Goal: Find specific page/section: Locate a particular part of the current website

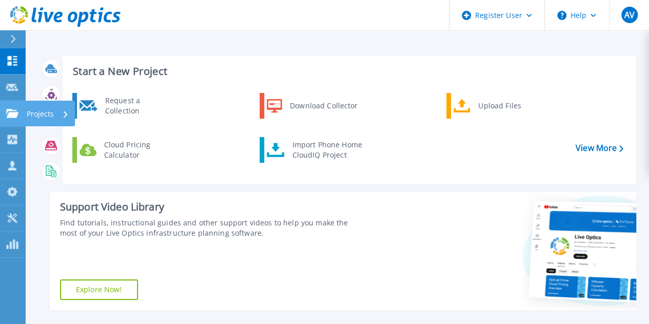
click at [8, 105] on link "Projects Projects" at bounding box center [13, 113] width 26 height 26
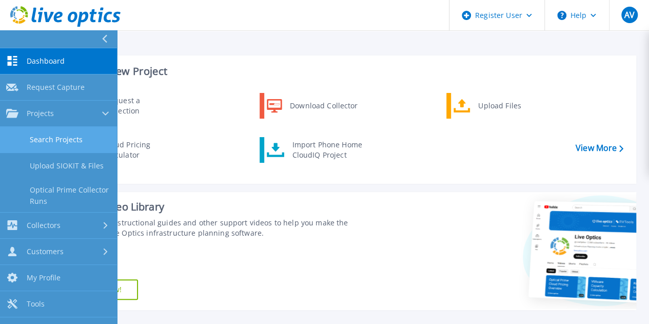
click at [46, 137] on link "Search Projects" at bounding box center [58, 140] width 117 height 26
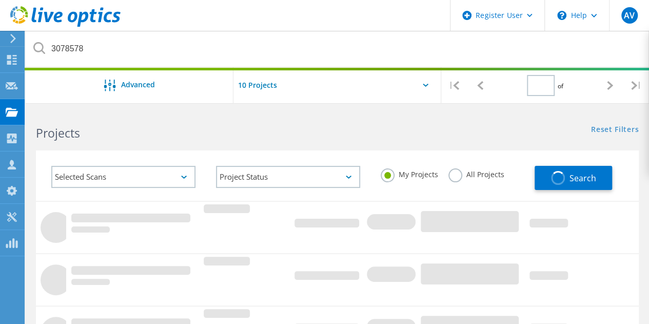
type input "1"
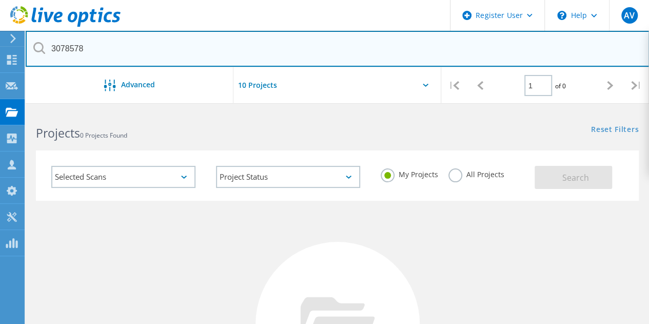
drag, startPoint x: 103, startPoint y: 49, endPoint x: 26, endPoint y: 34, distance: 78.3
click at [26, 34] on input "3078578" at bounding box center [337, 49] width 623 height 36
paste input "3010"
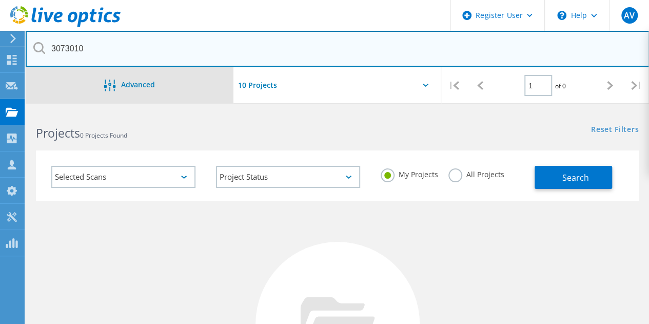
type input "3073010"
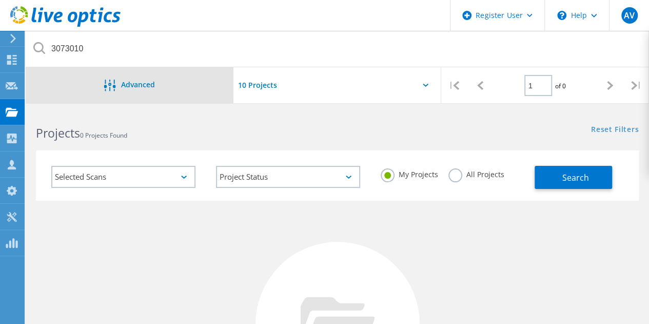
click at [124, 86] on span "Advanced" at bounding box center [138, 84] width 34 height 7
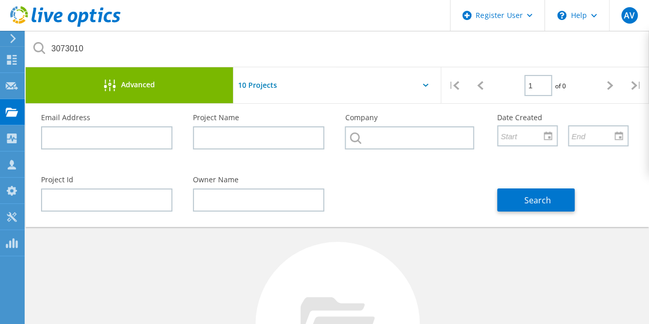
click at [535, 203] on span "Search" at bounding box center [537, 199] width 27 height 11
click at [102, 93] on div "Advanced" at bounding box center [130, 85] width 208 height 36
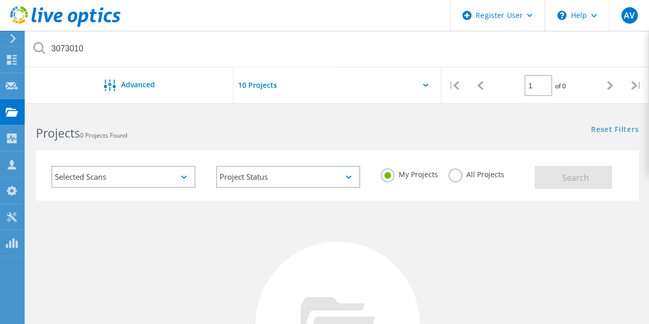
click at [455, 176] on label "All Projects" at bounding box center [476, 173] width 56 height 10
click at [0, 0] on input "All Projects" at bounding box center [0, 0] width 0 height 0
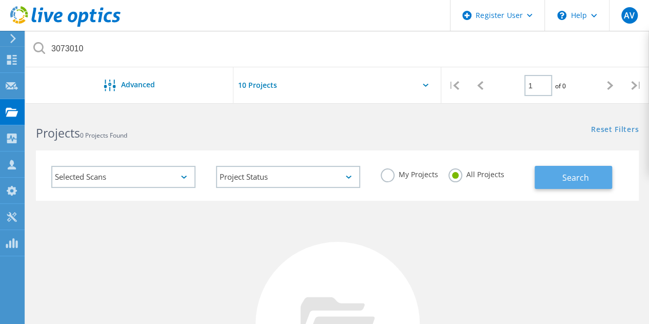
click at [588, 185] on button "Search" at bounding box center [572, 177] width 77 height 23
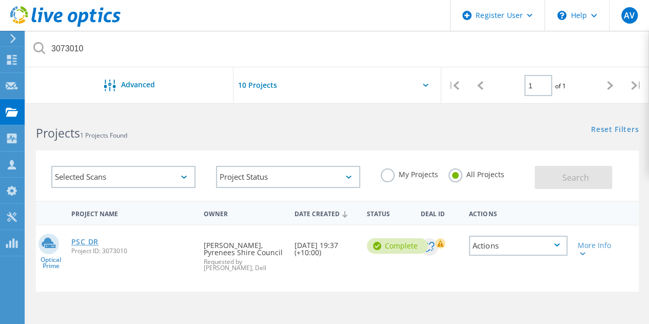
click at [91, 244] on link "PSC DR" at bounding box center [84, 241] width 27 height 7
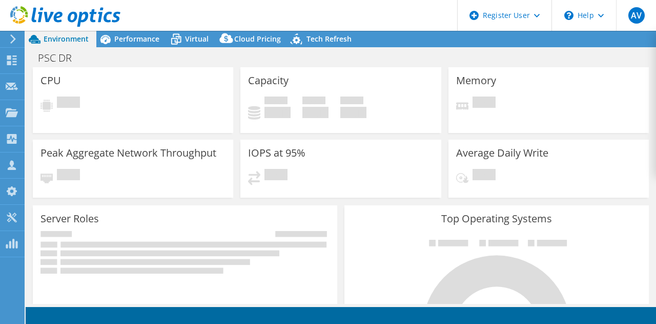
select select "USD"
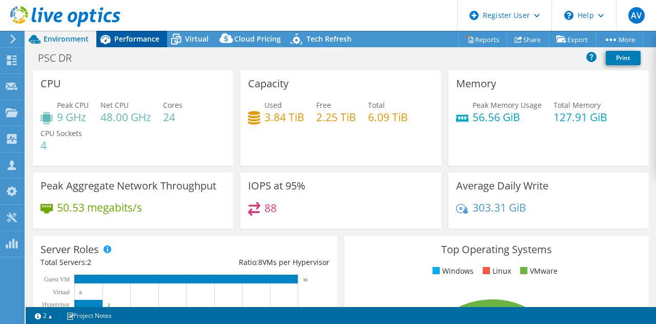
click at [119, 39] on span "Performance" at bounding box center [136, 39] width 45 height 10
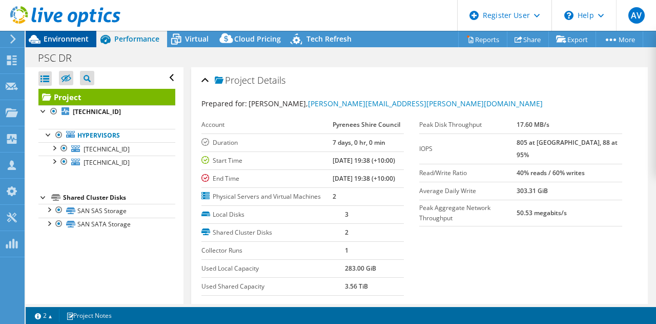
click at [85, 46] on div "Environment" at bounding box center [61, 39] width 71 height 16
